Goal: Transaction & Acquisition: Purchase product/service

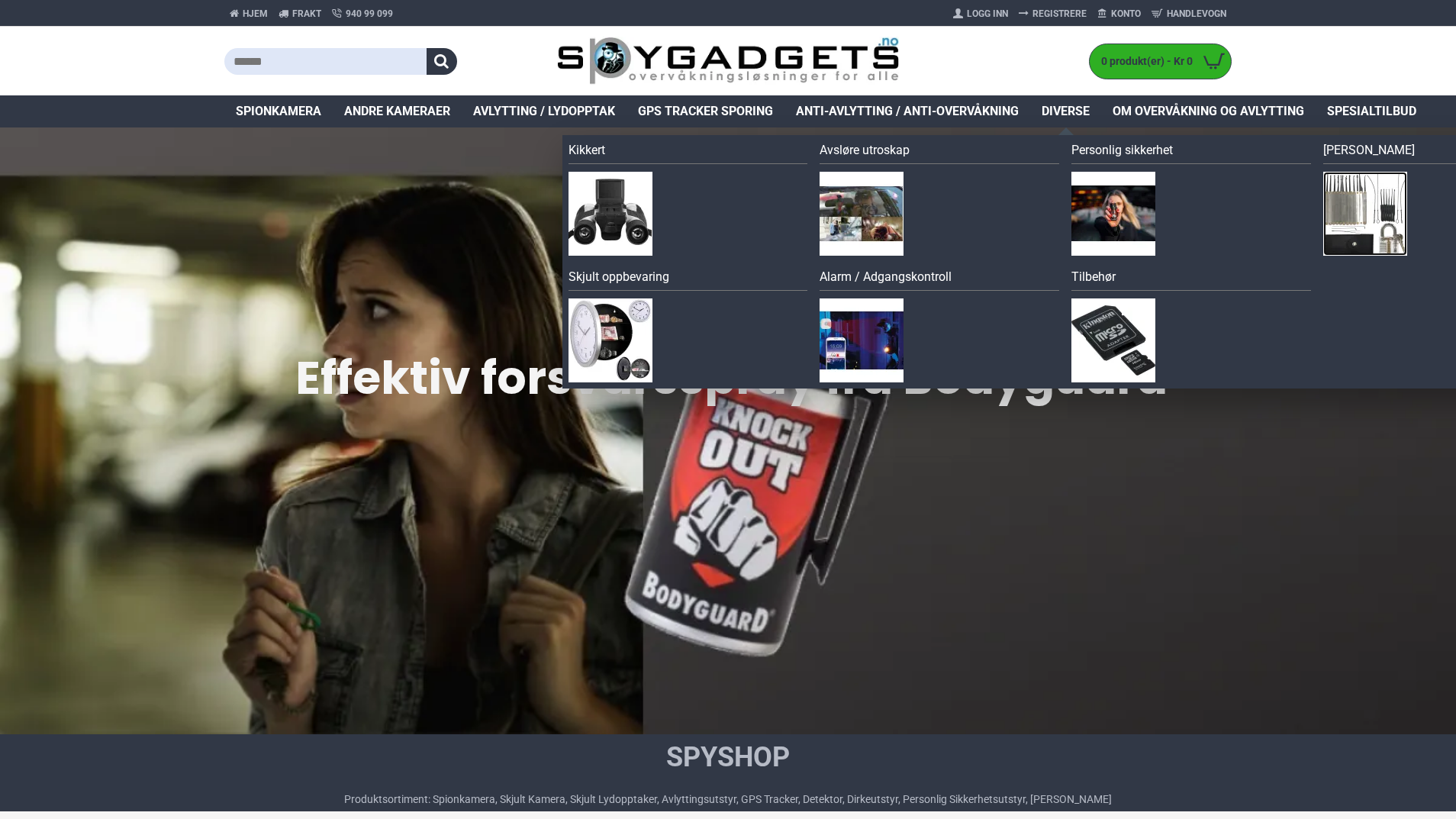
click at [1339, 225] on img at bounding box center [1365, 213] width 84 height 84
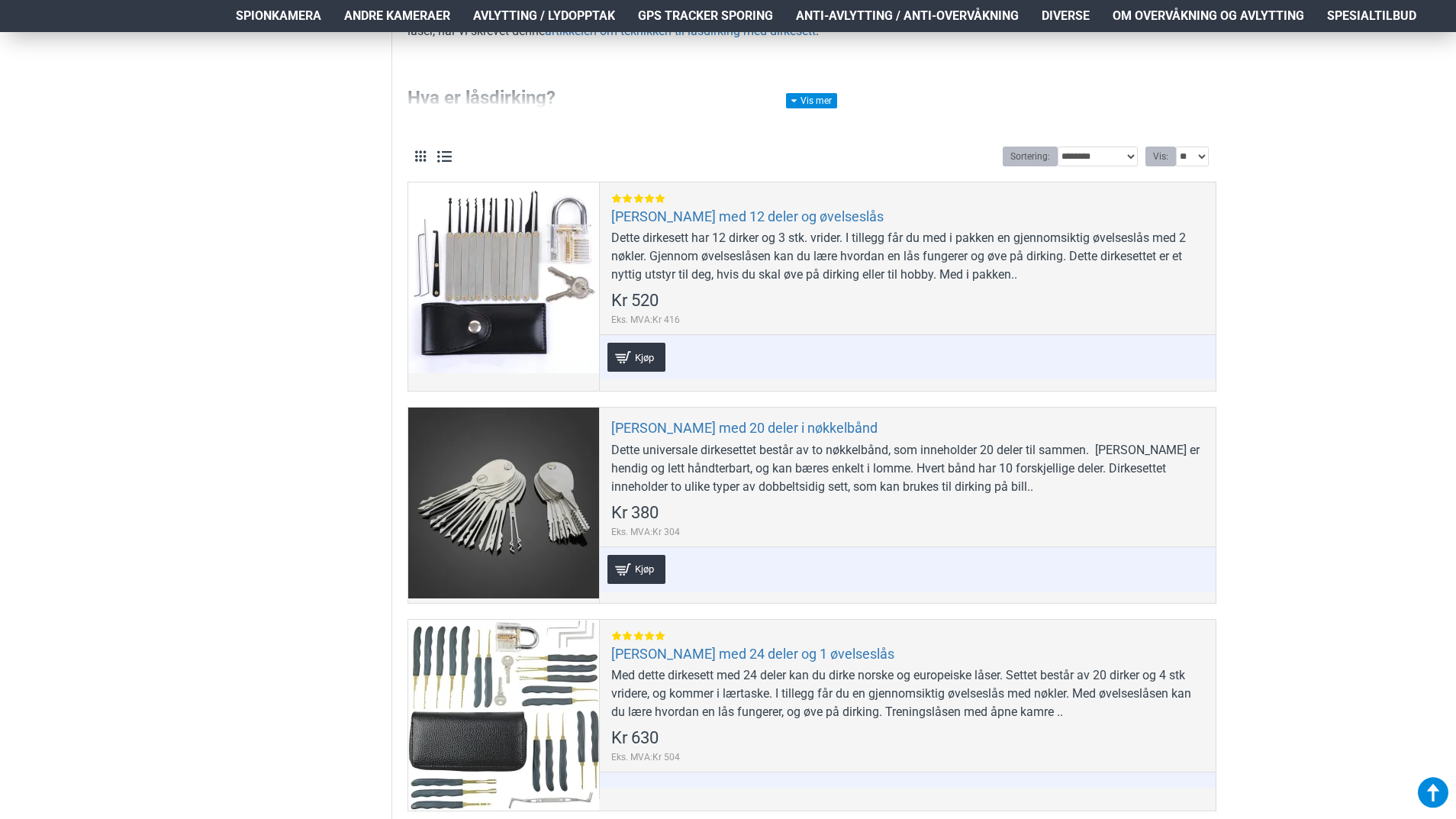
scroll to position [687, 0]
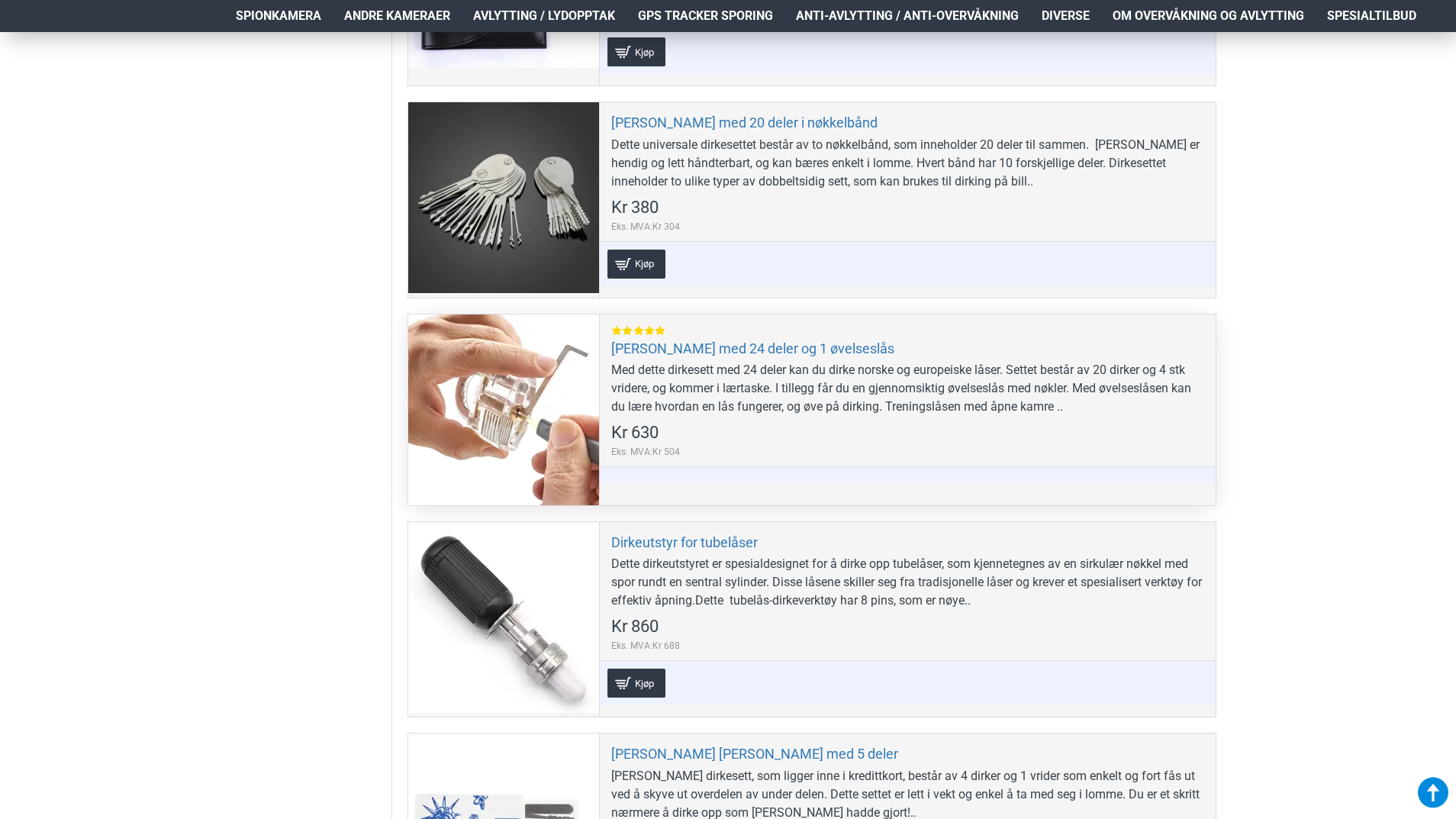
click at [779, 358] on div "Dirkesett med 24 deler og 1 øvelseslås Med dette dirkesett med 24 deler kan du …" at bounding box center [907, 404] width 616 height 180
click at [781, 351] on link "Dirkesett med 24 deler og 1 øvelseslås" at bounding box center [753, 349] width 283 height 18
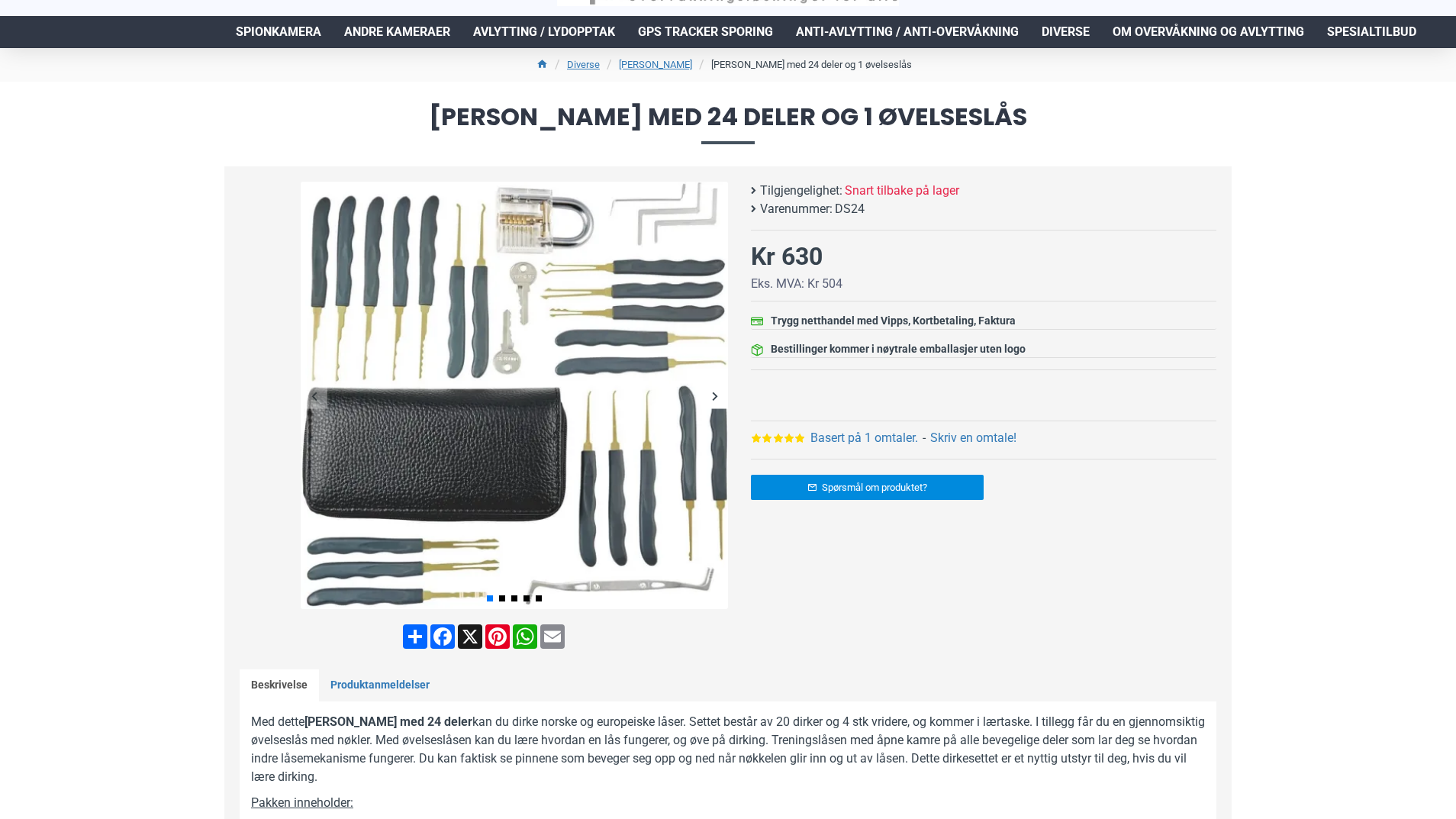
scroll to position [153, 0]
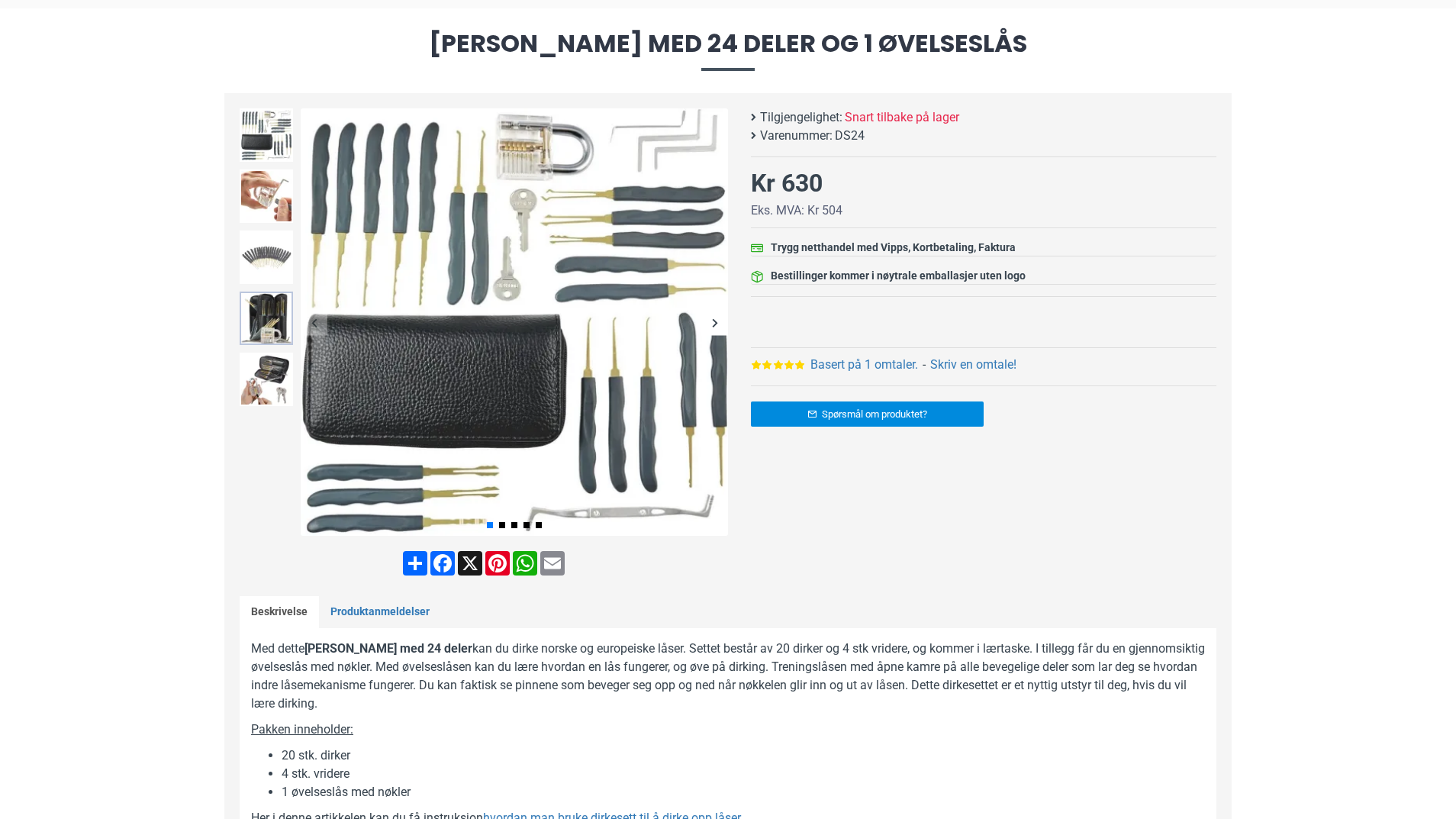
click at [276, 313] on img at bounding box center [267, 319] width 54 height 54
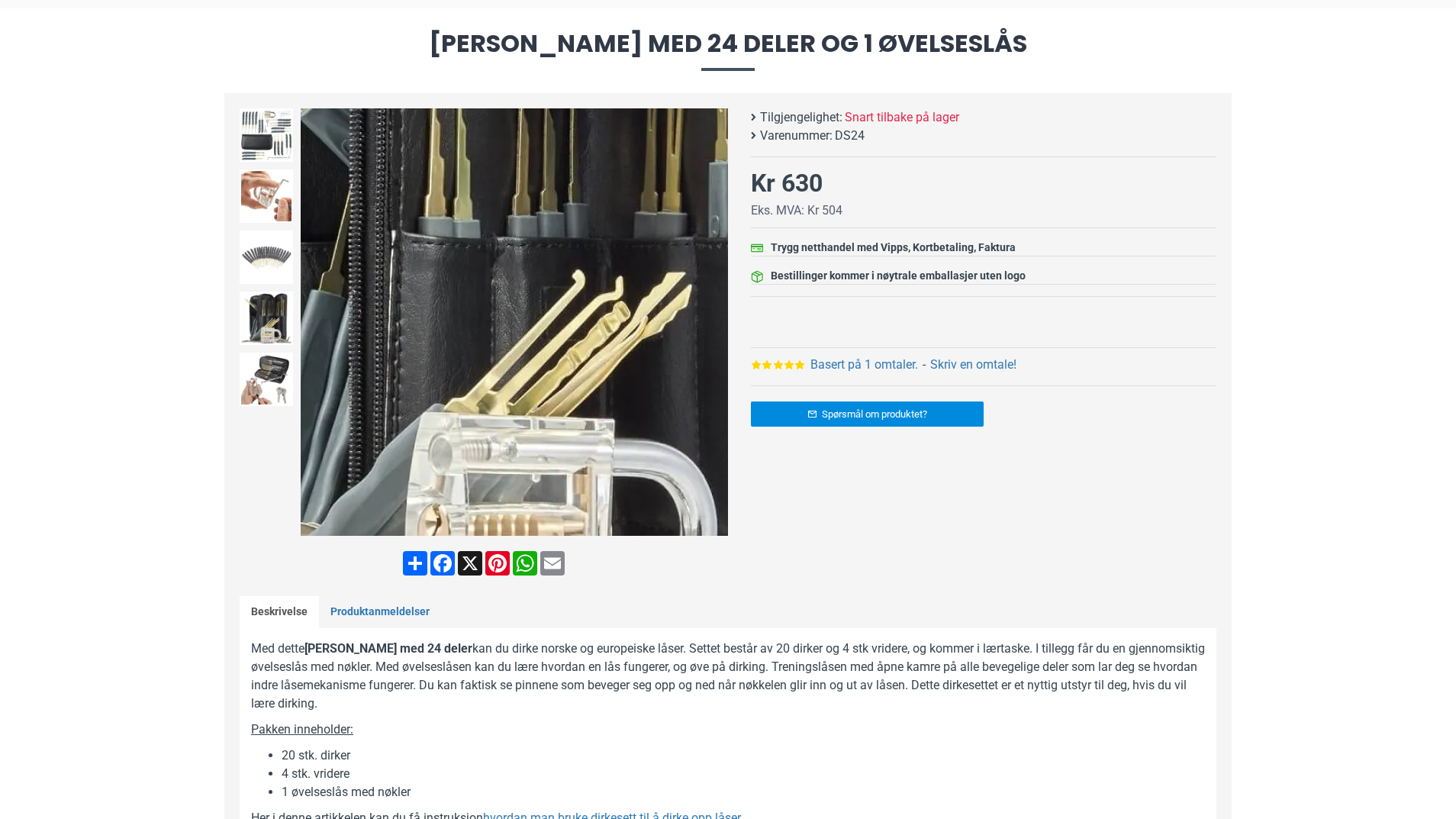
click at [545, 381] on img at bounding box center [515, 322] width 428 height 428
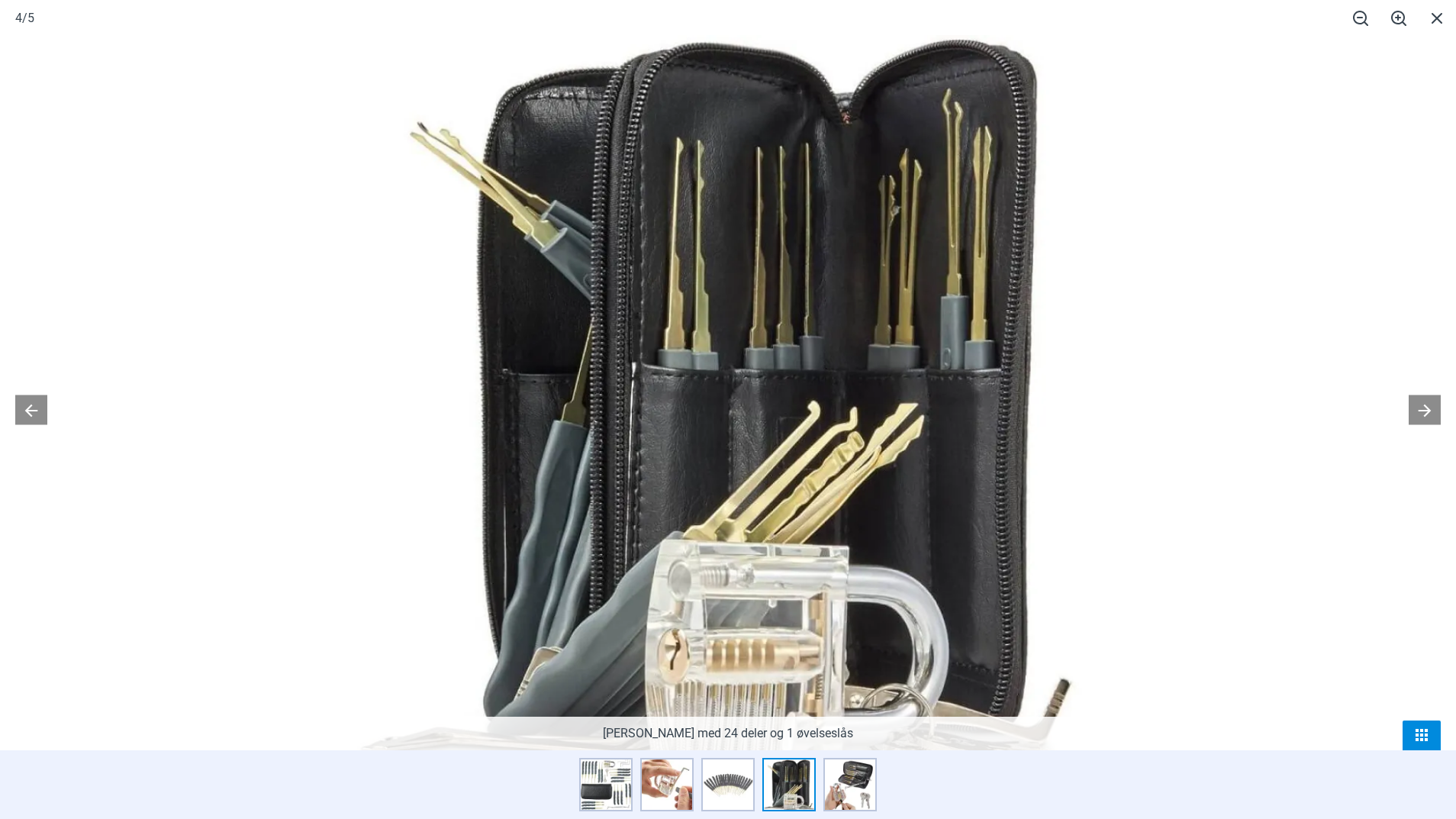
click at [1417, 729] on span at bounding box center [1421, 735] width 38 height 30
